Goal: Browse casually: Explore the website without a specific task or goal

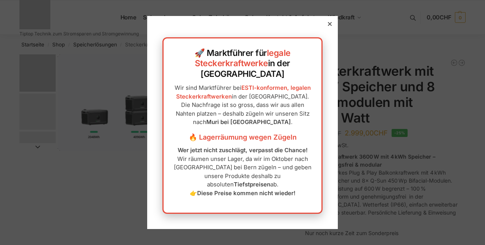
click at [328, 26] on icon at bounding box center [330, 24] width 4 height 4
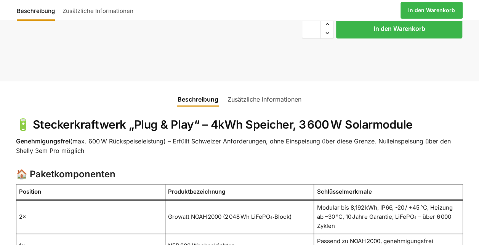
scroll to position [572, 0]
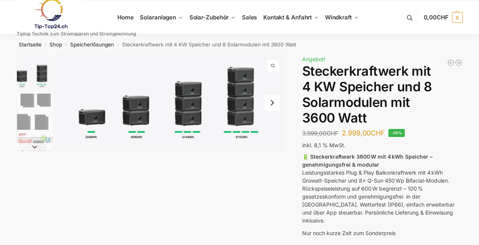
click at [186, 102] on img "1 / 9" at bounding box center [169, 103] width 229 height 96
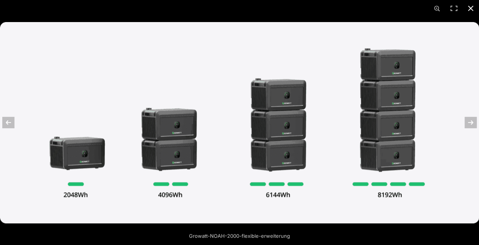
click at [473, 8] on button "Close (Esc)" at bounding box center [470, 8] width 17 height 17
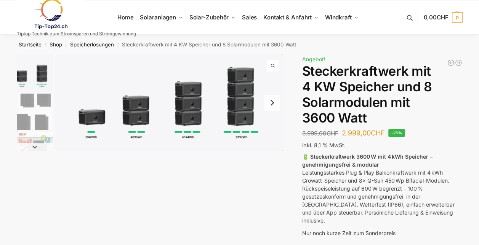
click at [53, 11] on img at bounding box center [50, 13] width 67 height 31
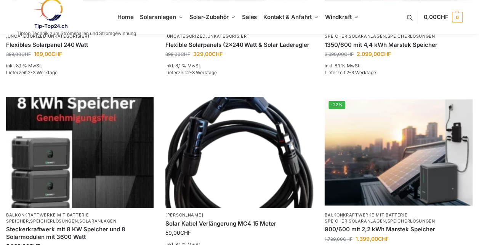
scroll to position [496, 0]
